Goal: Information Seeking & Learning: Learn about a topic

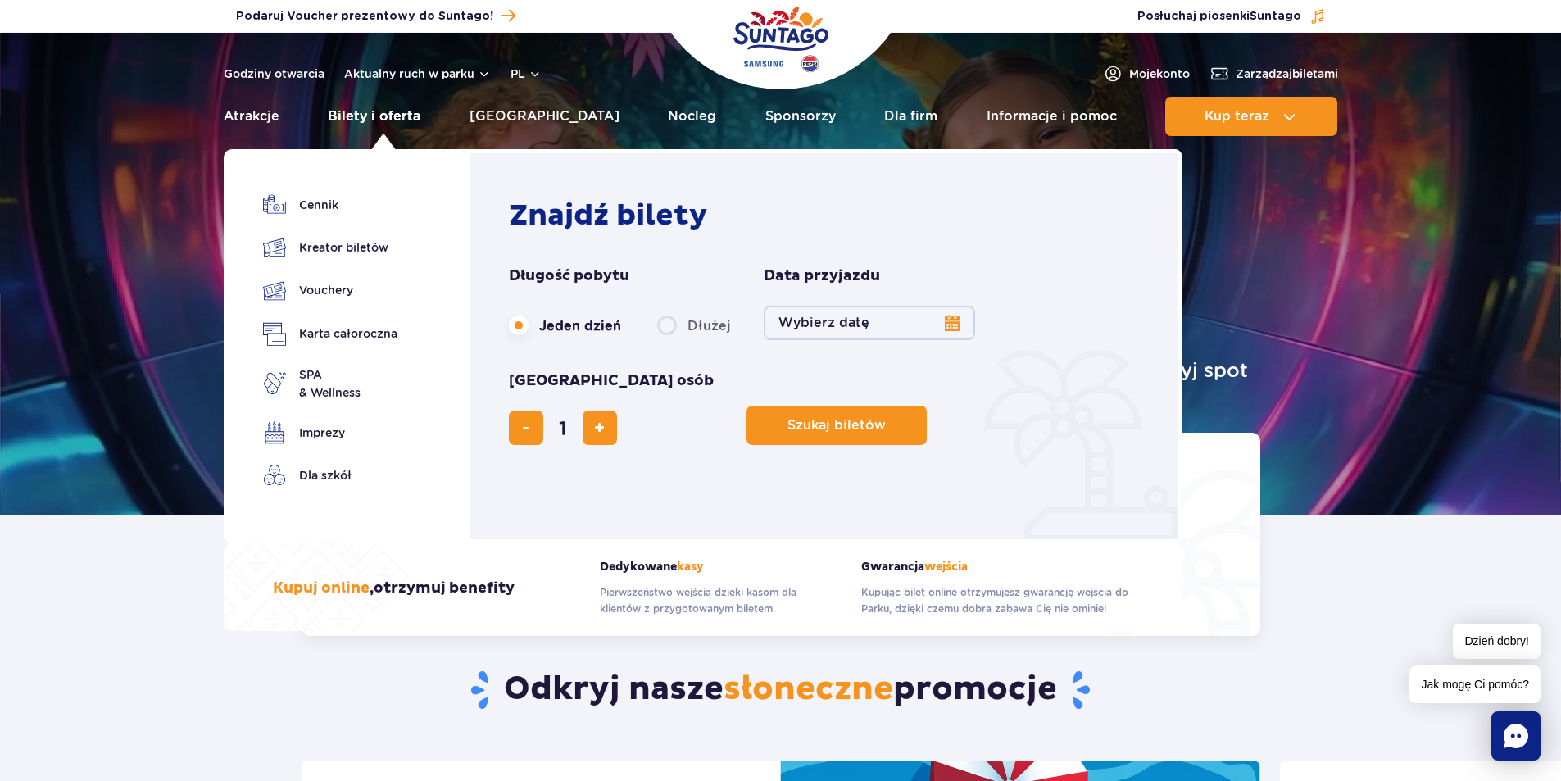
click at [415, 113] on link "Bilety i oferta" at bounding box center [374, 116] width 93 height 39
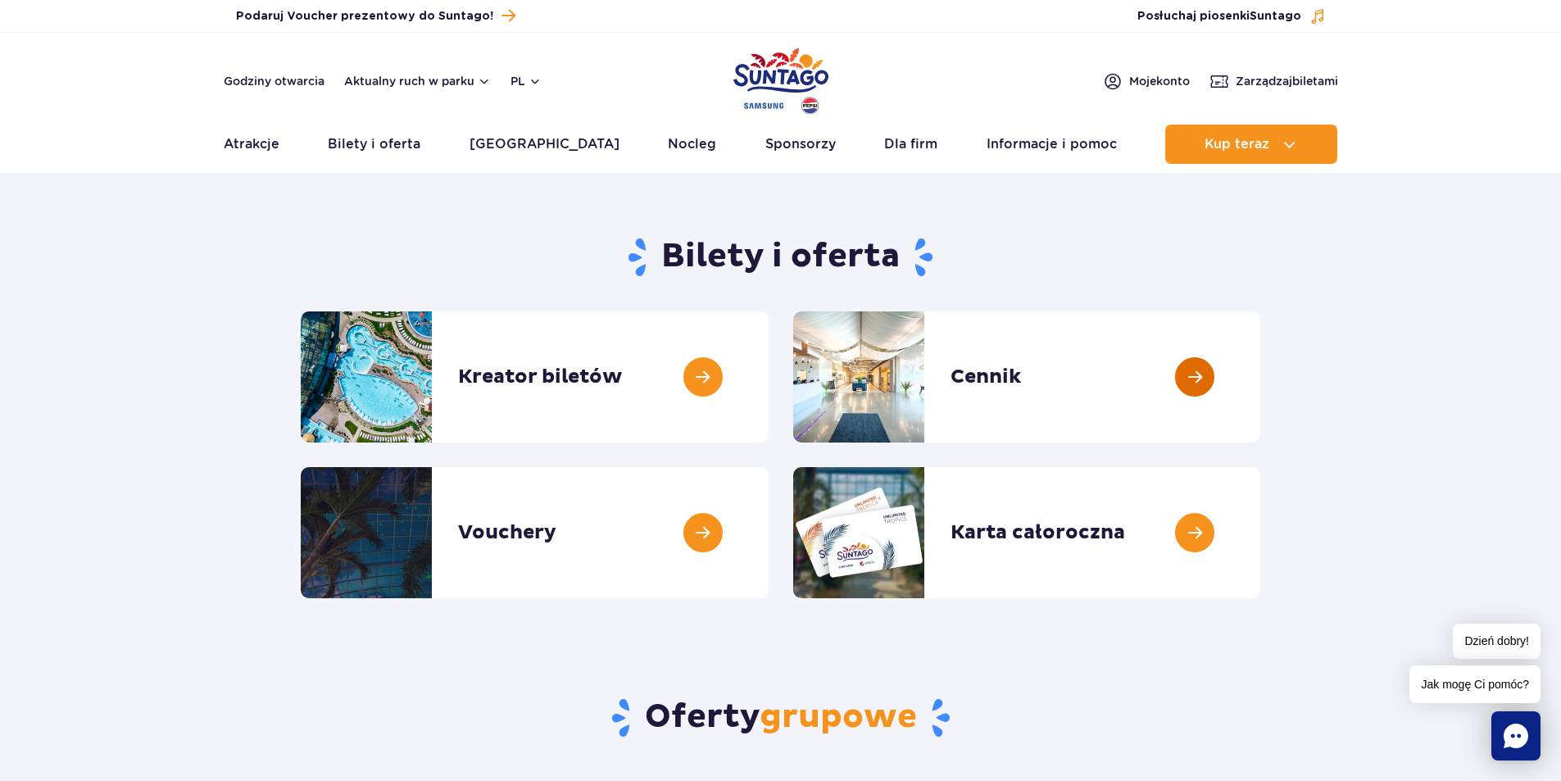
click at [1260, 373] on link at bounding box center [1260, 376] width 0 height 131
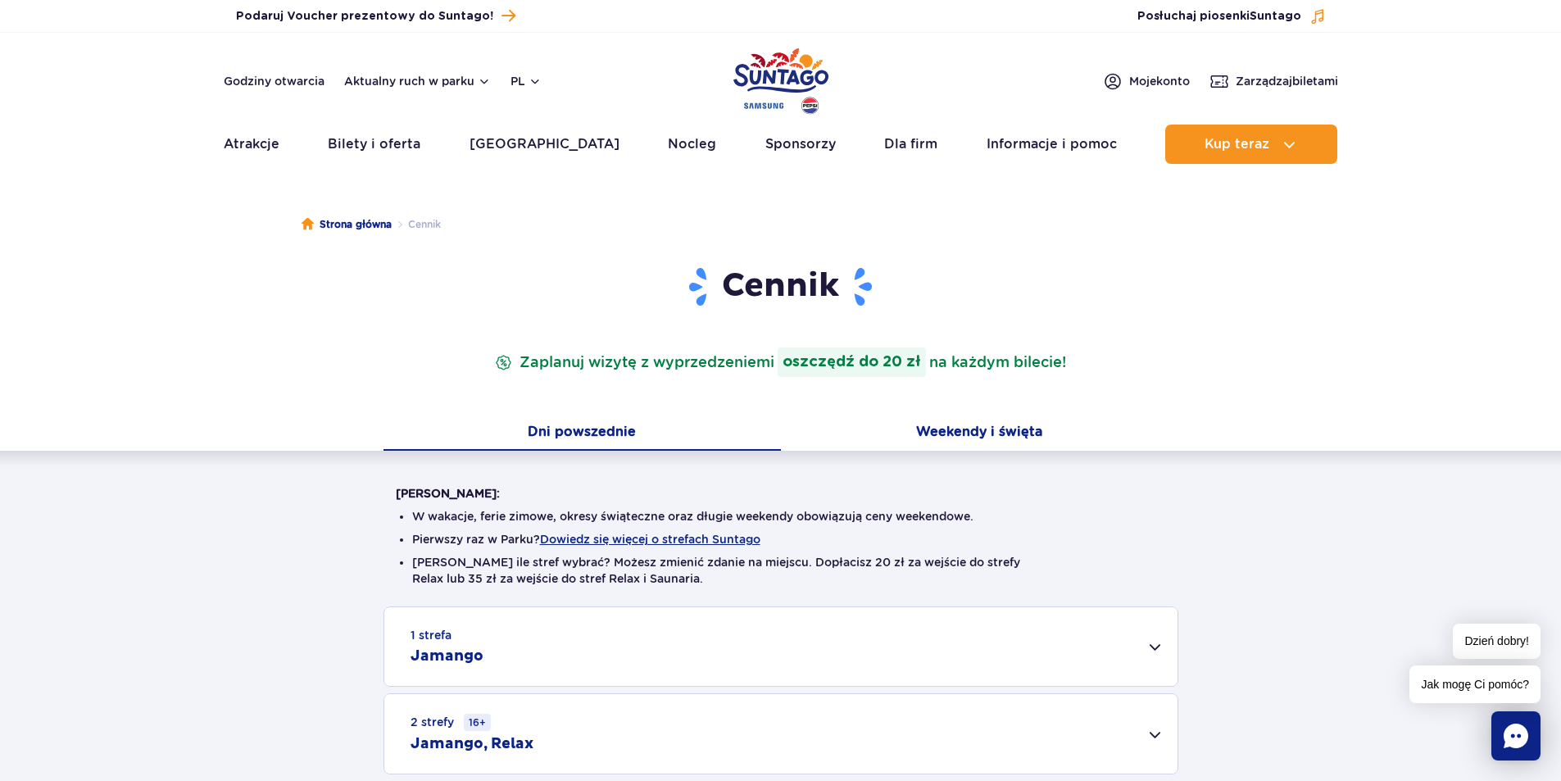
click at [999, 428] on button "Weekendy i święta" at bounding box center [979, 433] width 397 height 34
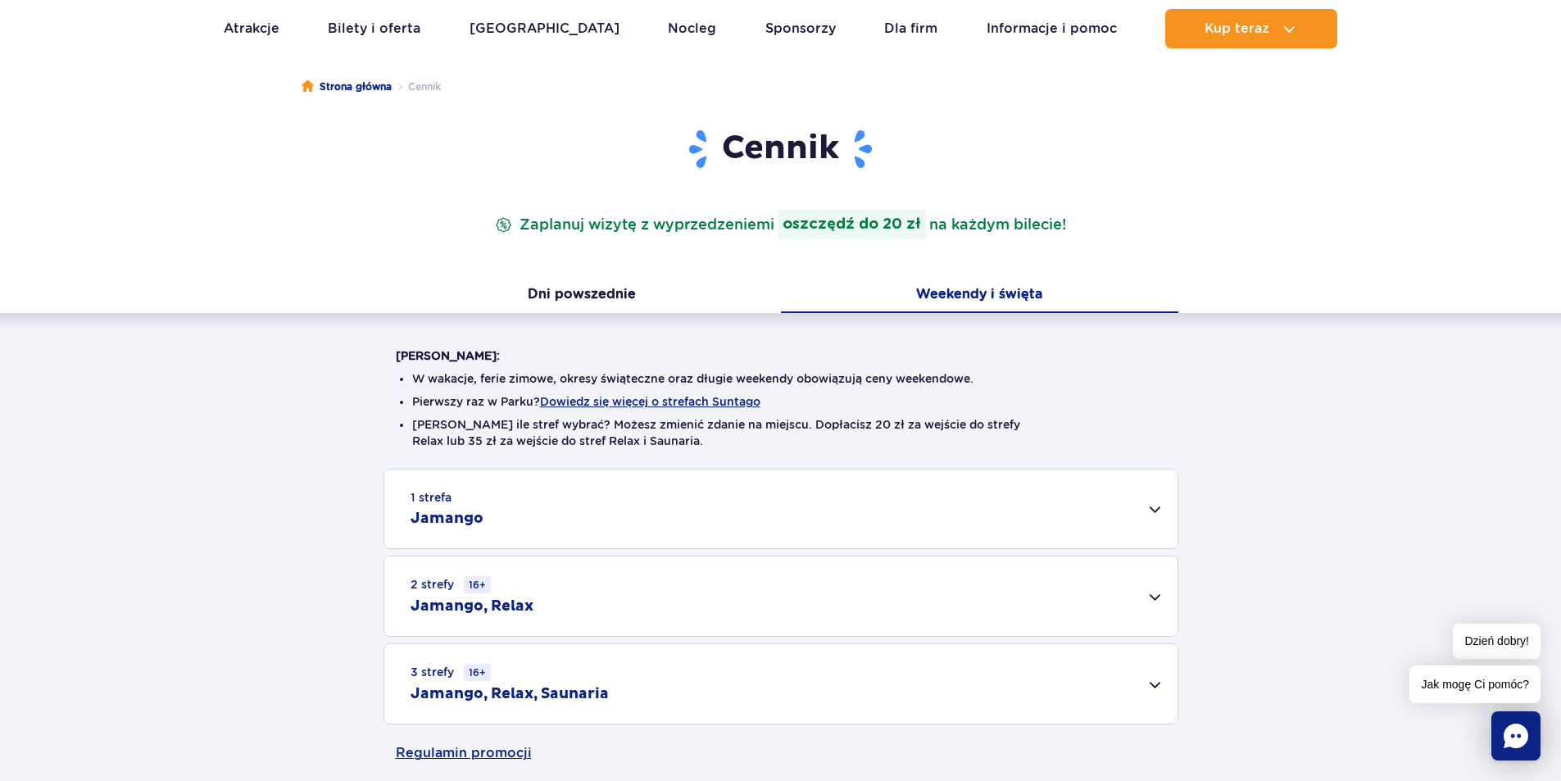
scroll to position [246, 0]
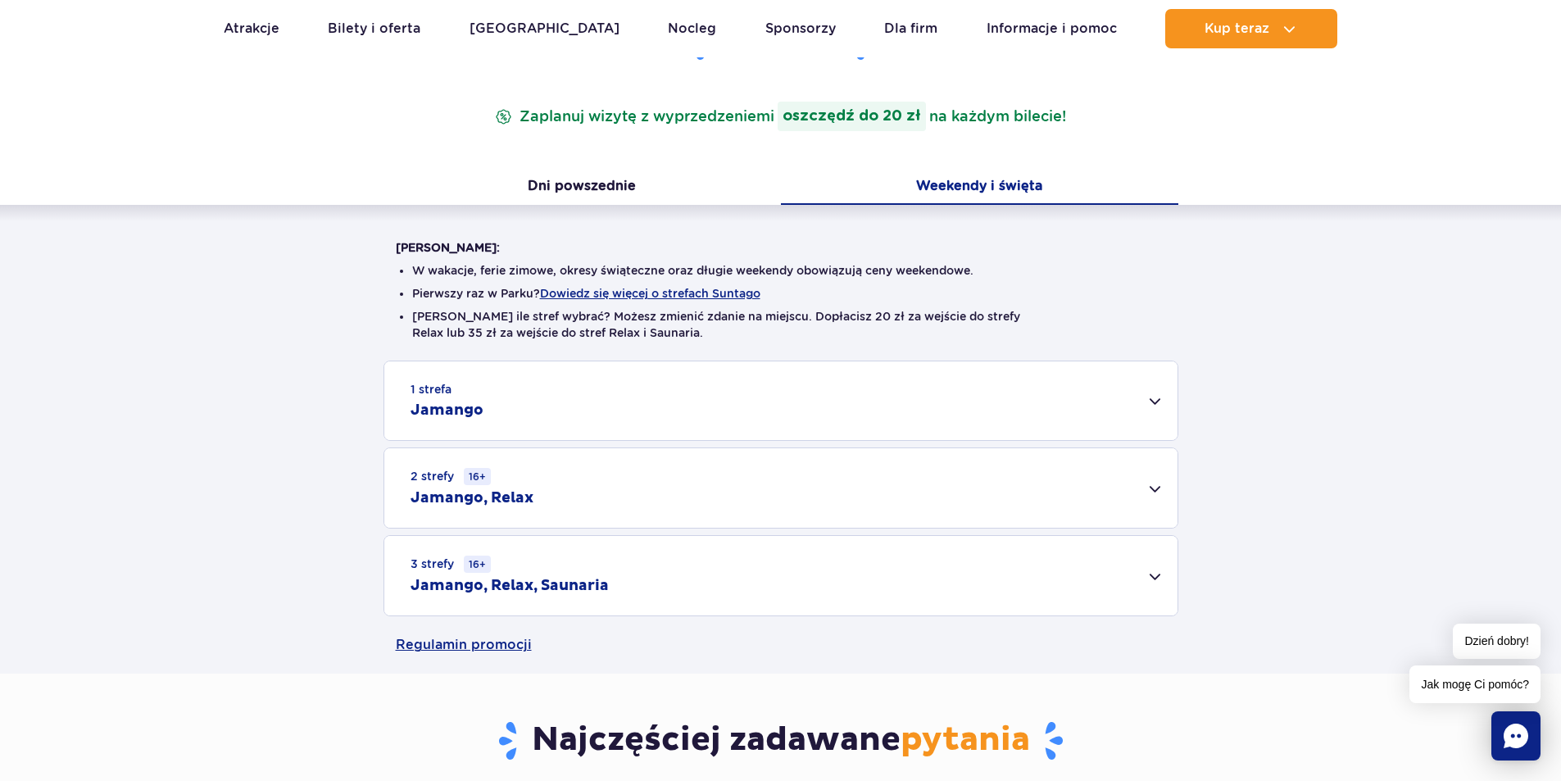
click at [742, 581] on div "3 strefy 16+ Jamango, Relax, Saunaria" at bounding box center [780, 575] width 793 height 79
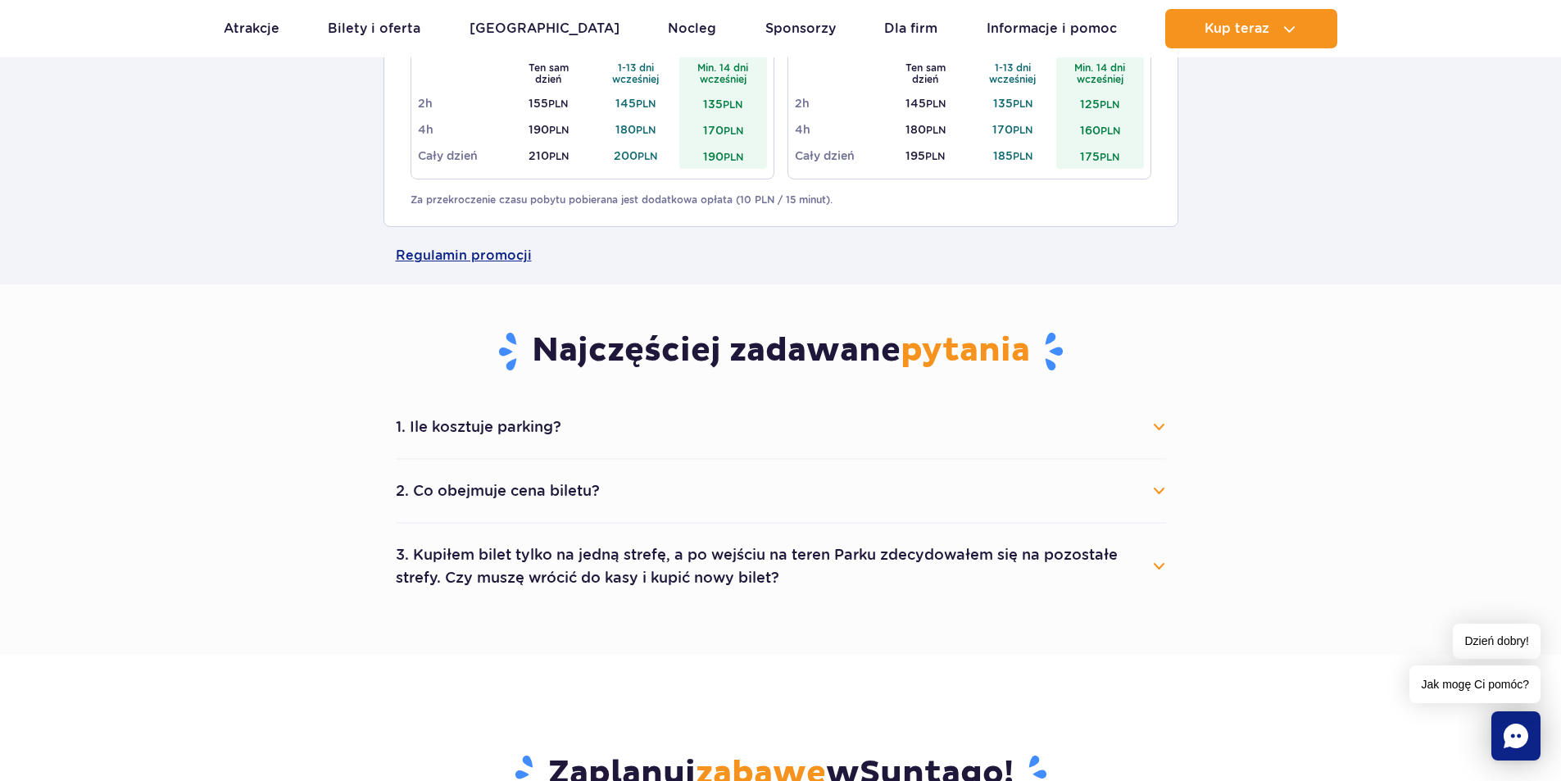
scroll to position [901, 0]
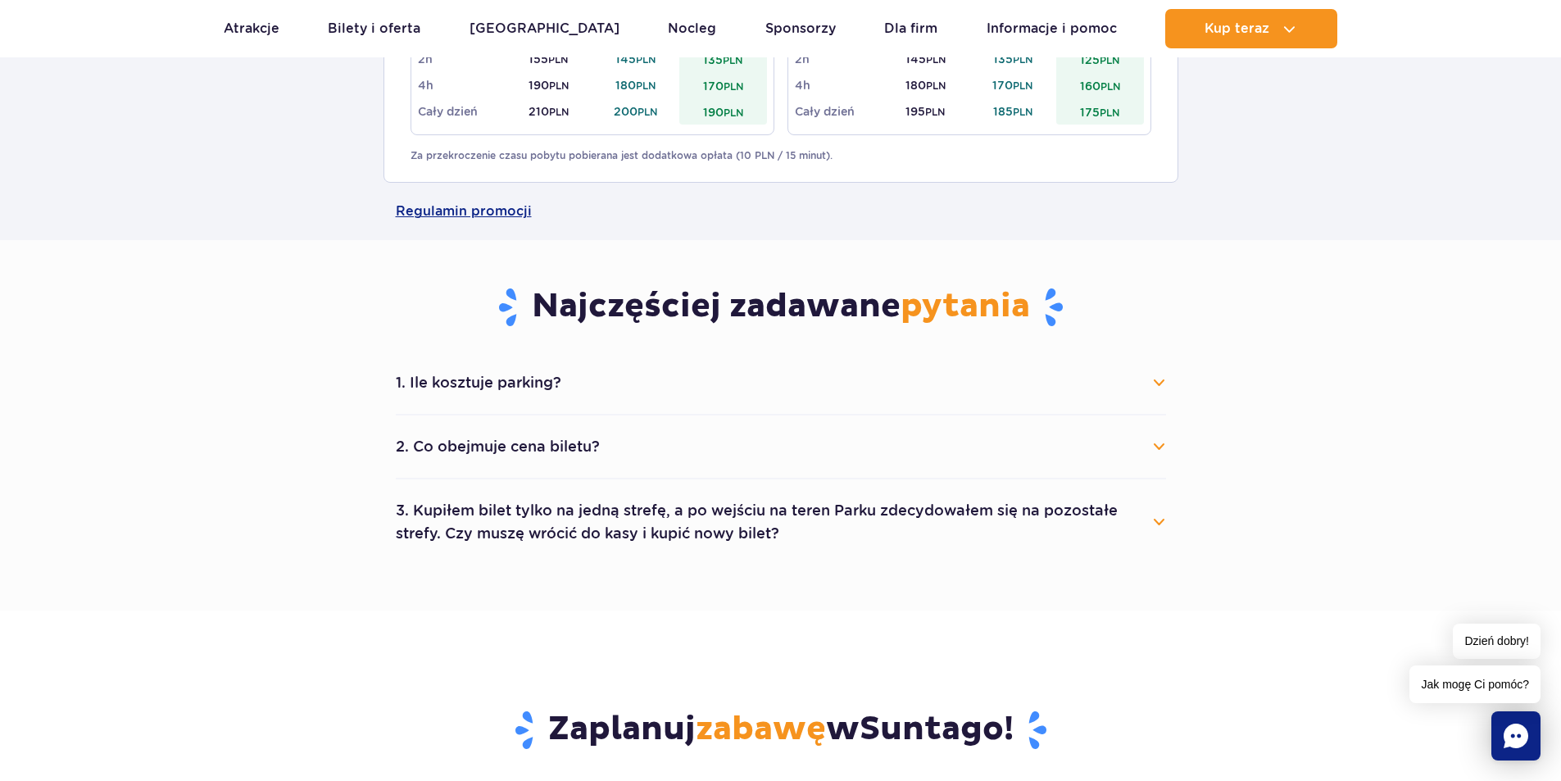
click at [598, 380] on button "1. Ile kosztuje parking?" at bounding box center [781, 383] width 770 height 36
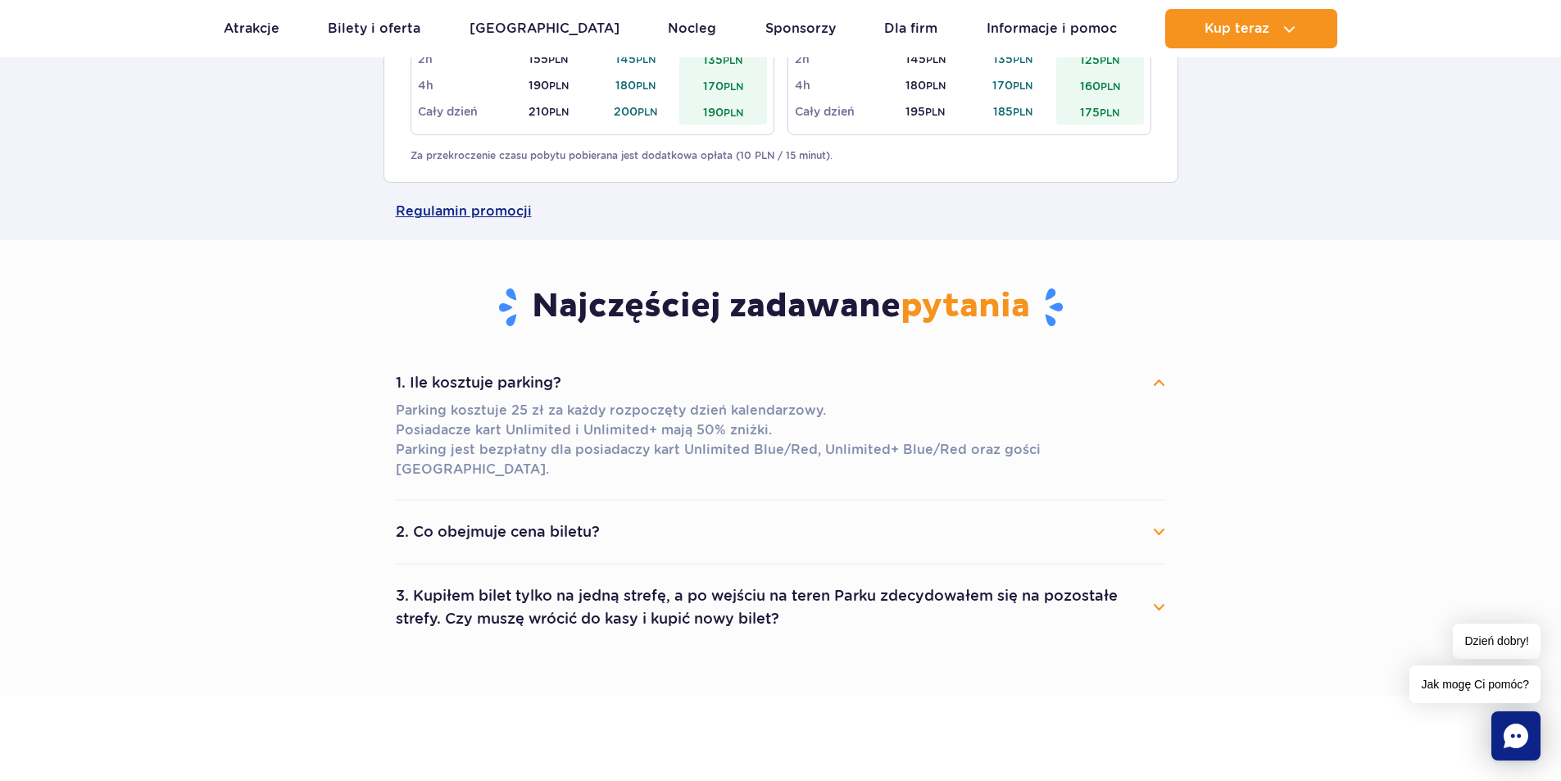
click at [601, 381] on button "1. Ile kosztuje parking?" at bounding box center [781, 383] width 770 height 36
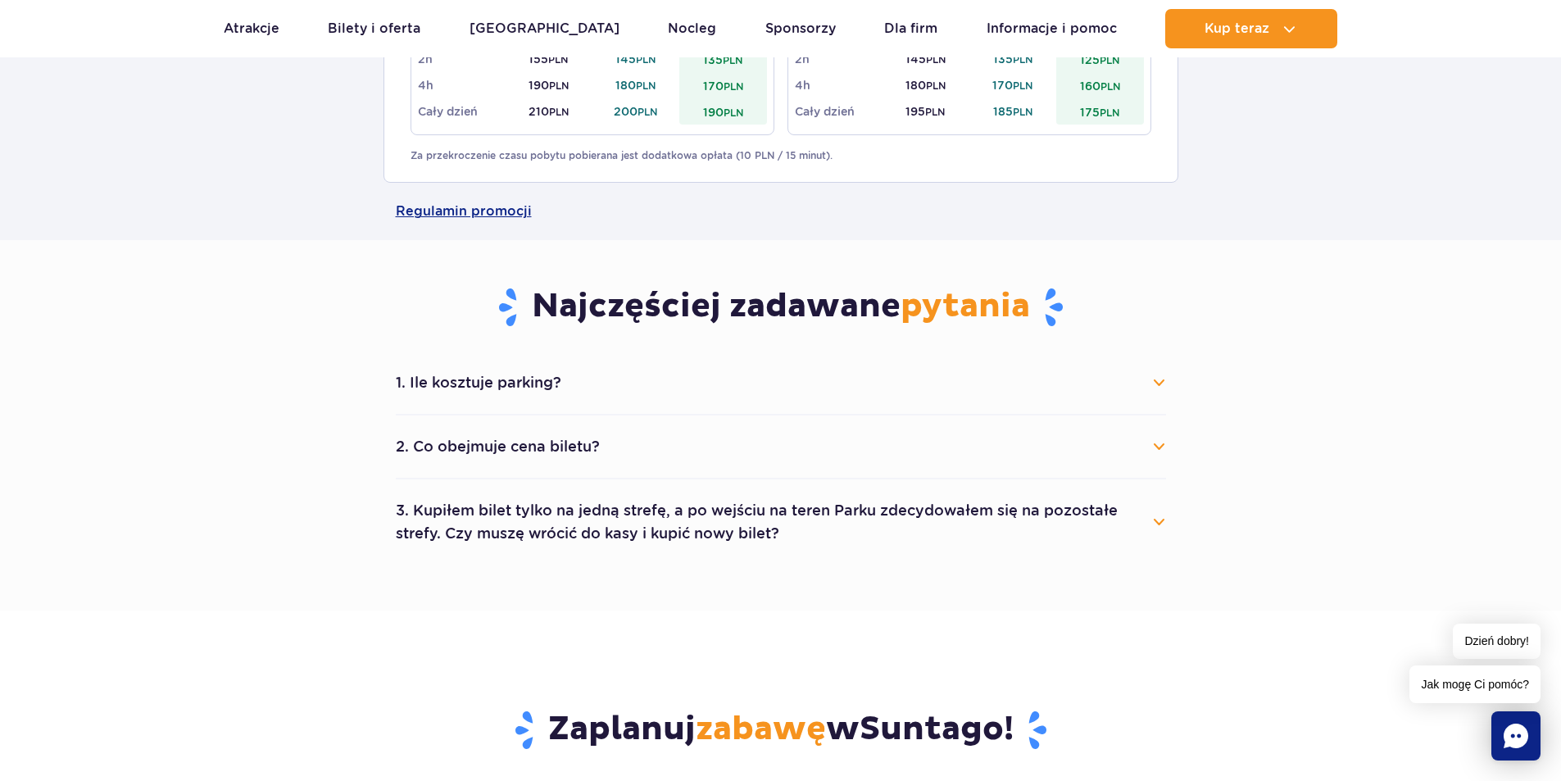
click at [592, 445] on button "2. Co obejmuje cena biletu?" at bounding box center [781, 446] width 770 height 36
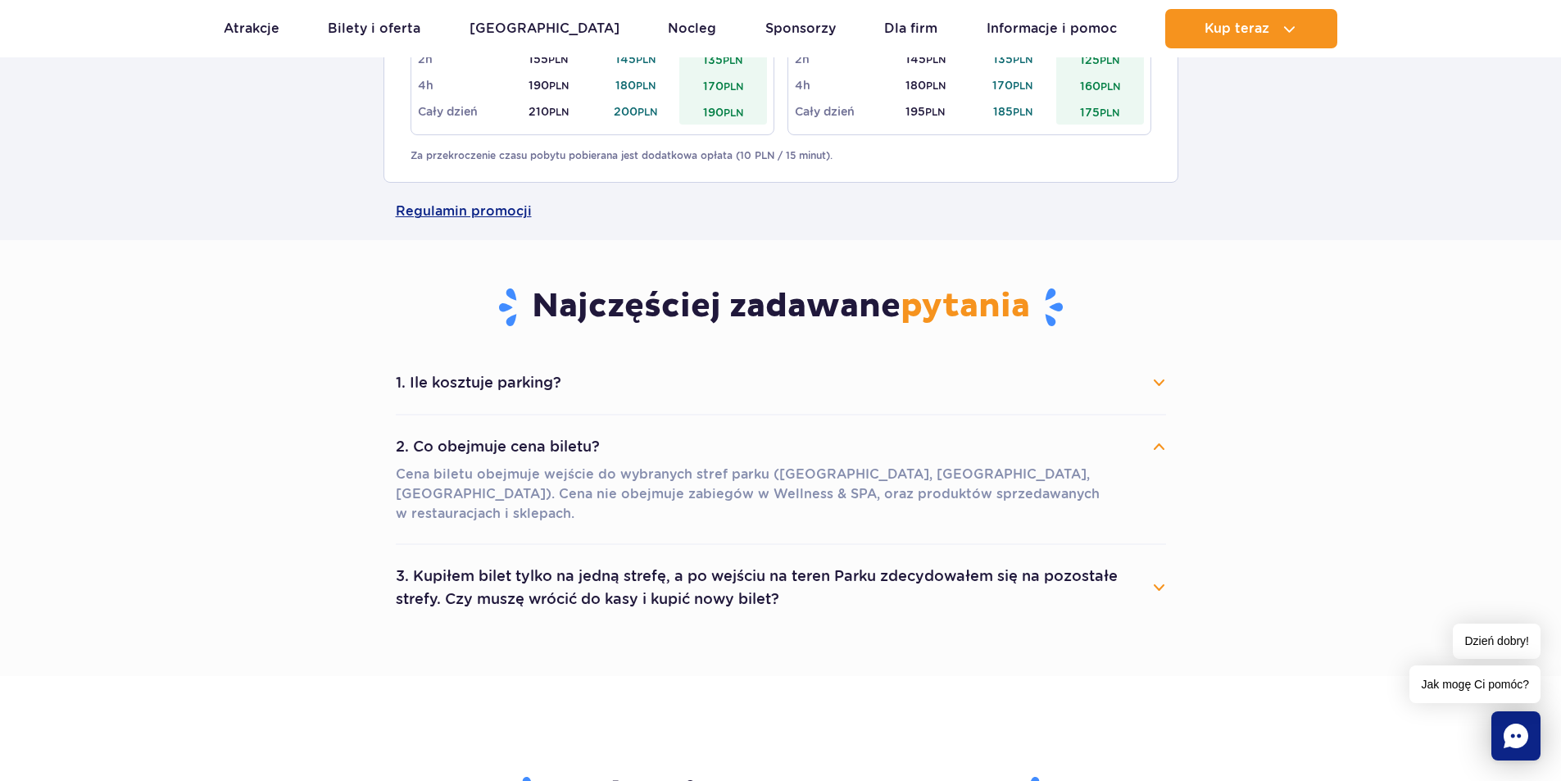
click at [592, 445] on button "2. Co obejmuje cena biletu?" at bounding box center [781, 446] width 770 height 36
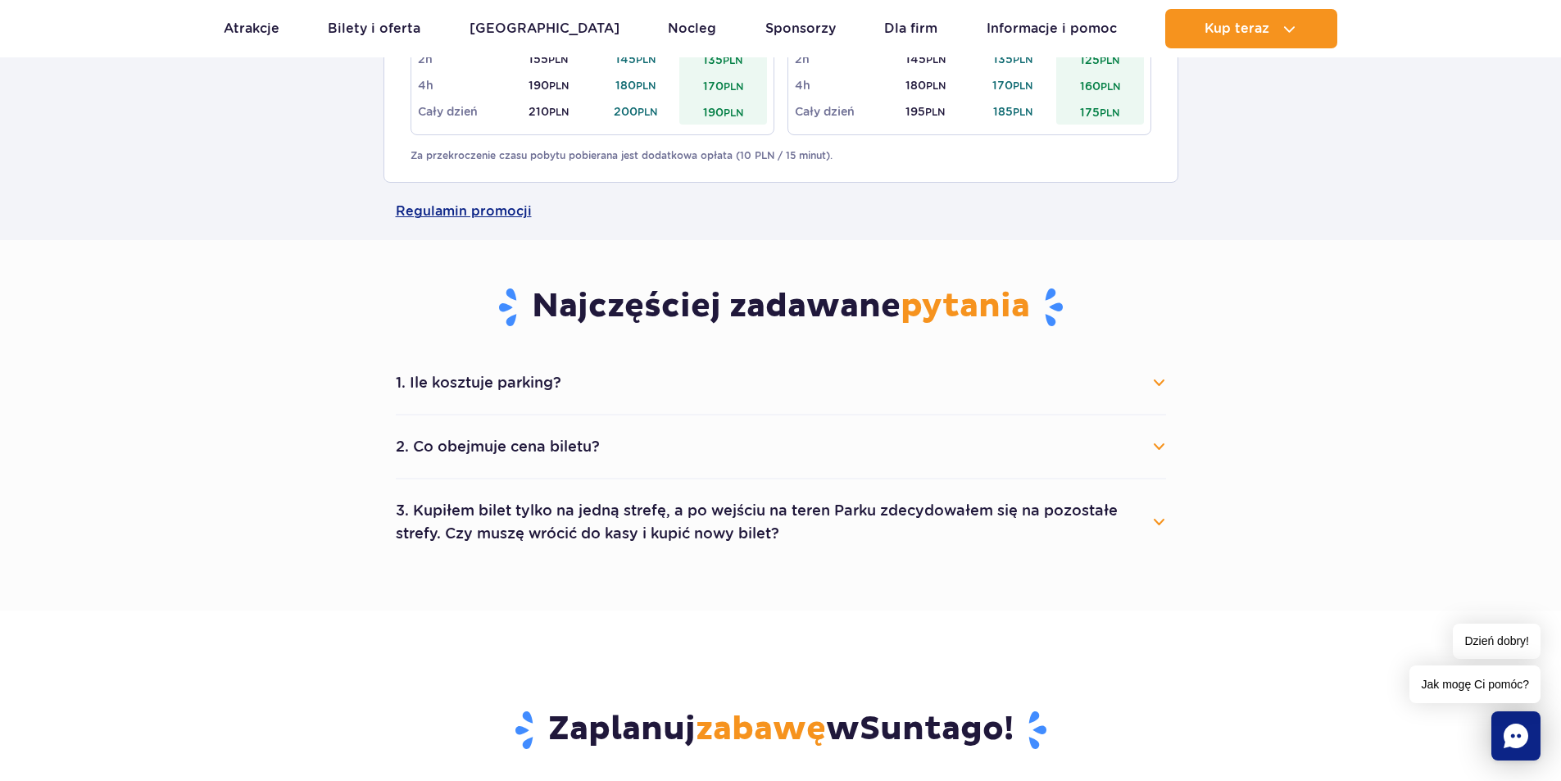
click at [587, 515] on button "3. Kupiłem bilet tylko na jedną strefę, a po wejściu na teren Parku zdecydowałe…" at bounding box center [781, 521] width 770 height 59
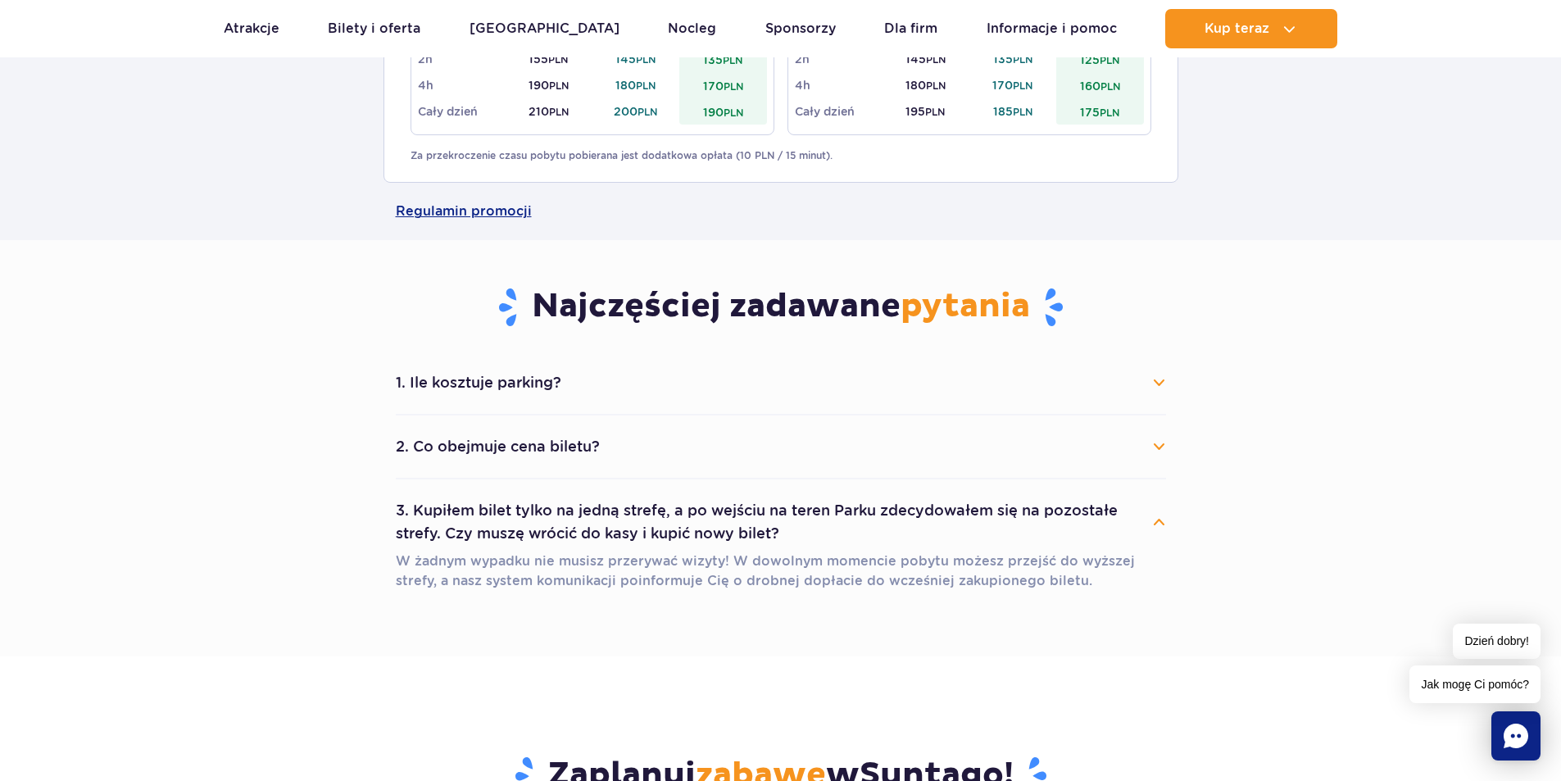
click at [587, 515] on button "3. Kupiłem bilet tylko na jedną strefę, a po wejściu na teren Parku zdecydowałe…" at bounding box center [781, 521] width 770 height 59
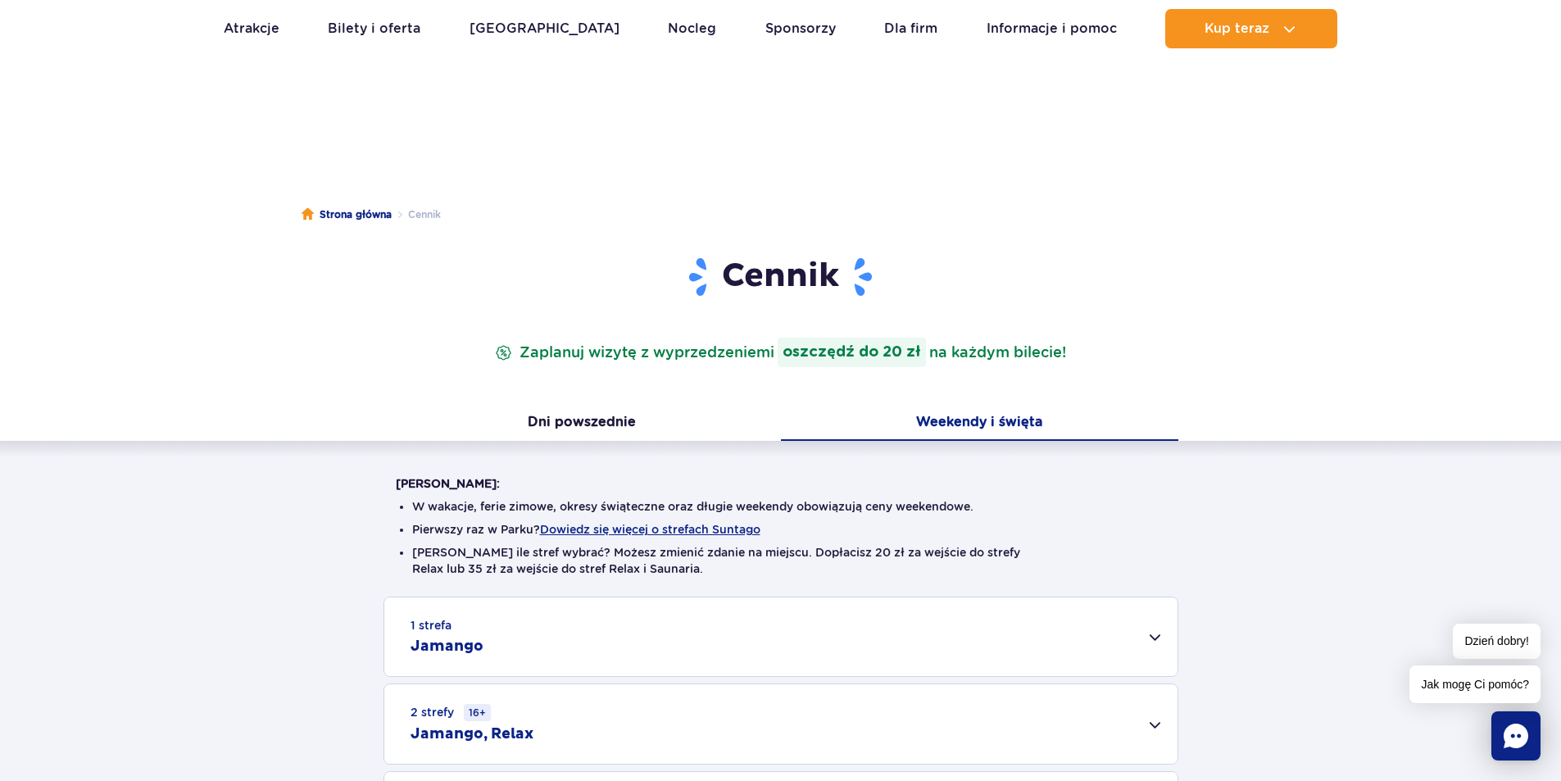
scroll to position [0, 0]
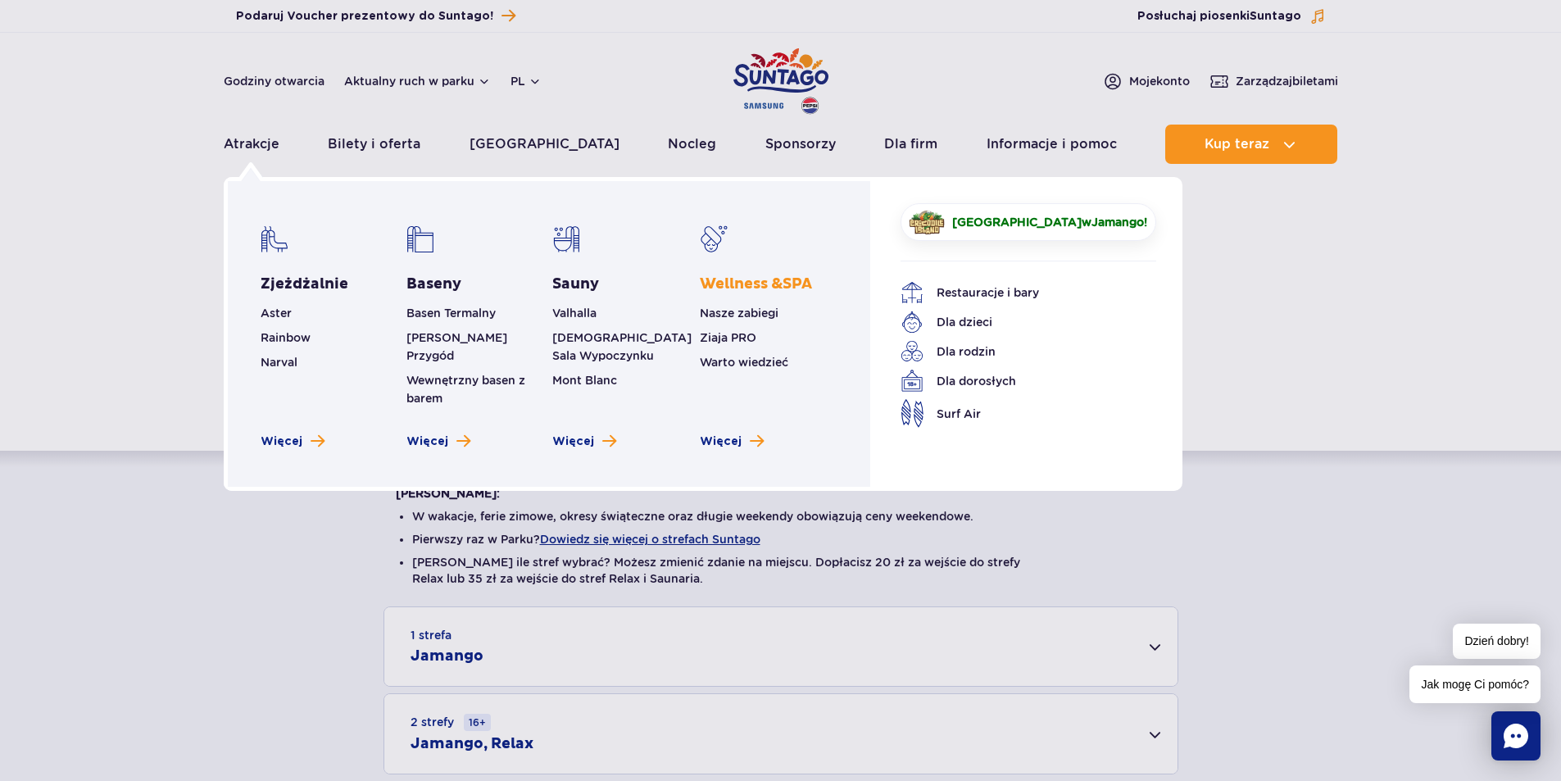
click at [745, 283] on span "Wellness & SPA" at bounding box center [756, 283] width 112 height 19
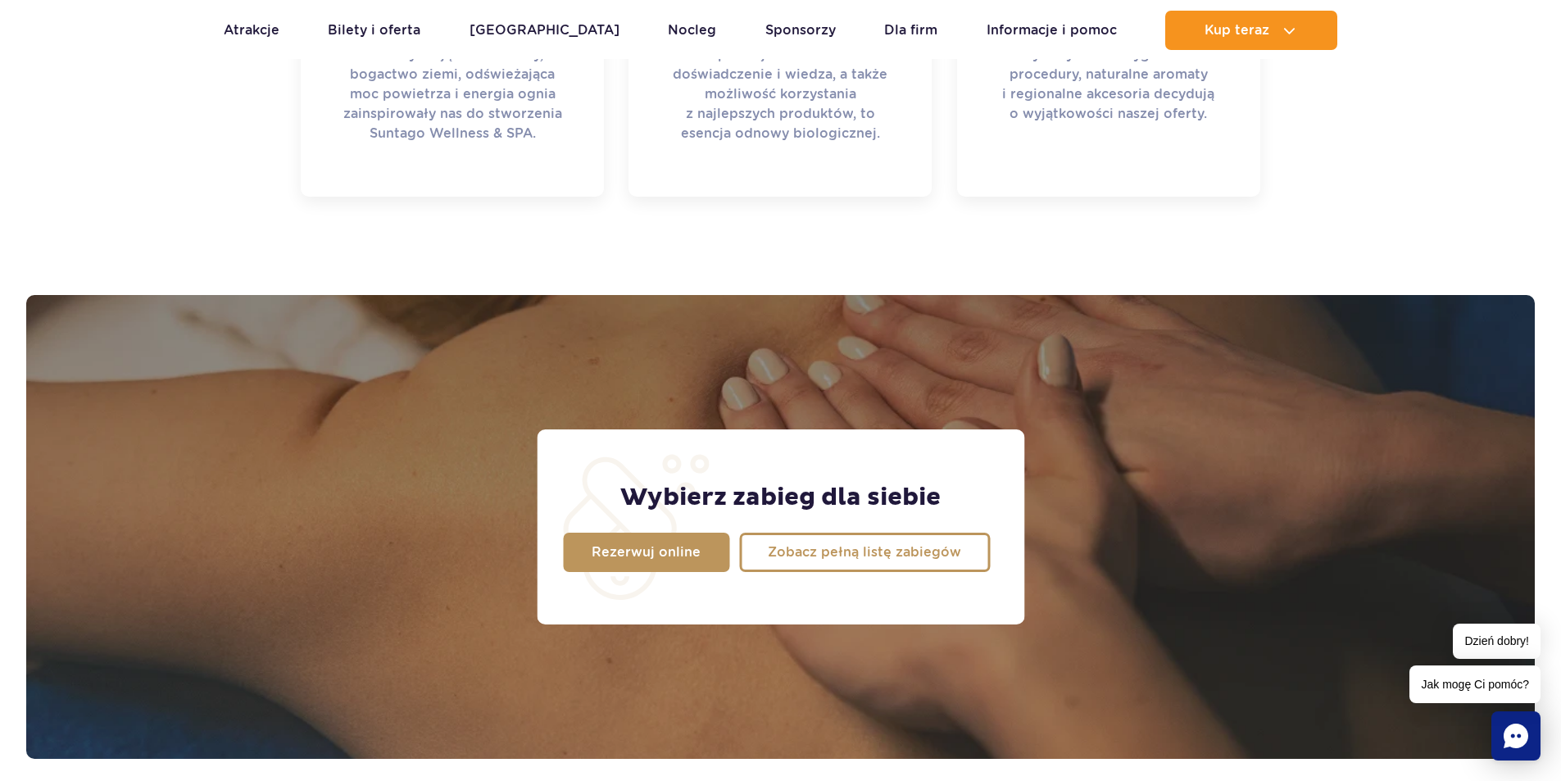
scroll to position [1065, 0]
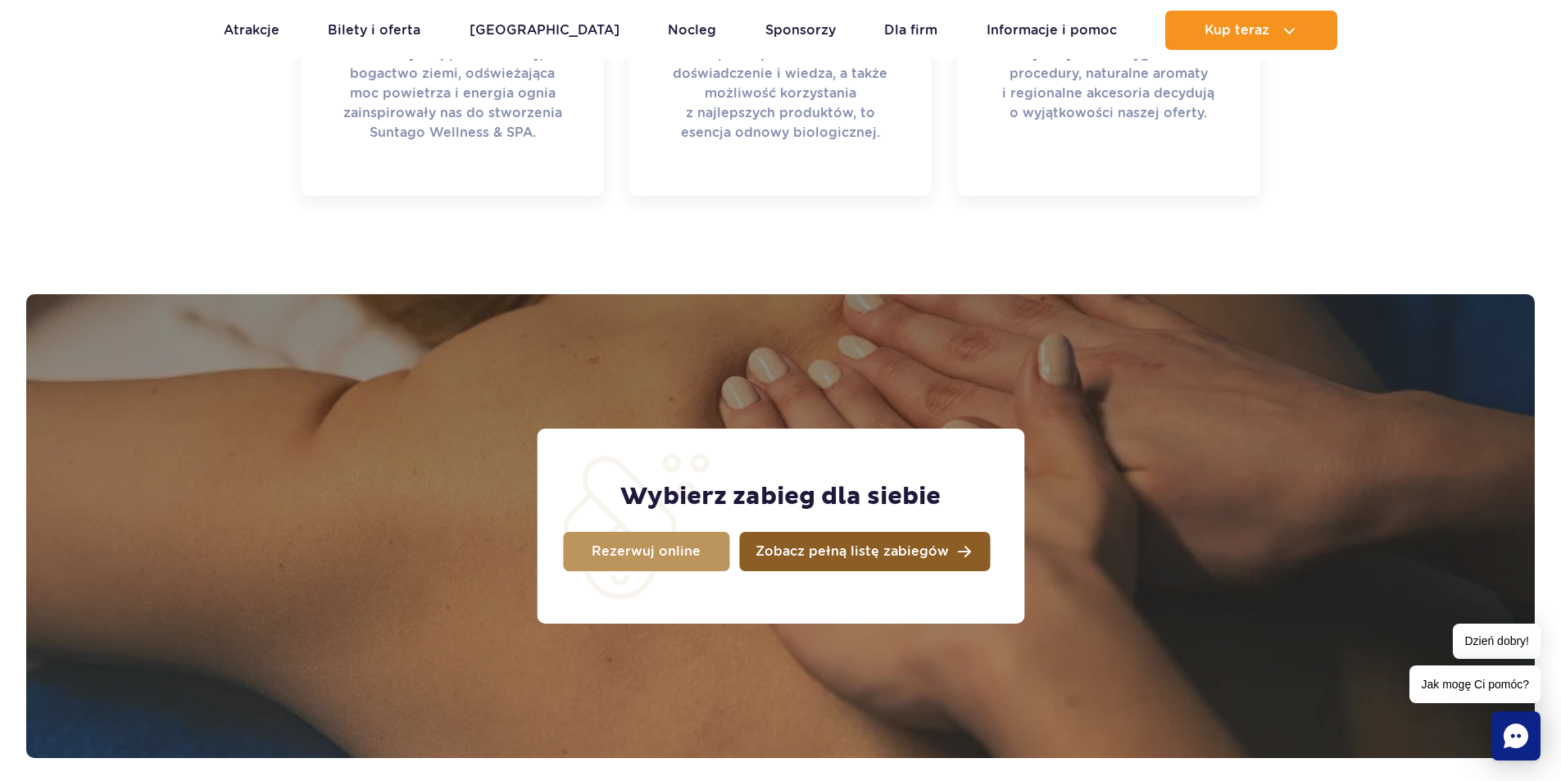
click at [810, 548] on span "Zobacz pełną listę zabiegów" at bounding box center [851, 551] width 193 height 13
